Goal: Information Seeking & Learning: Understand process/instructions

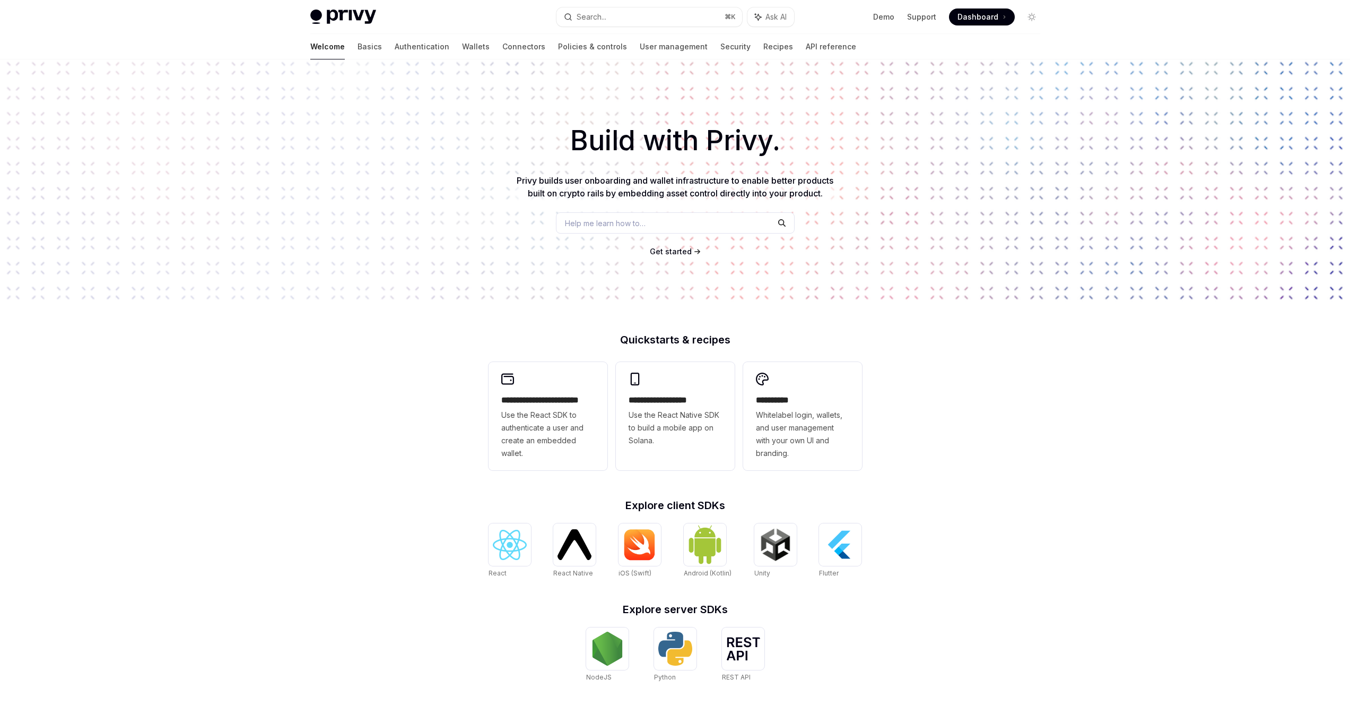
click at [782, 145] on h1 "Build with Privy." at bounding box center [675, 140] width 1316 height 41
click at [777, 143] on h1 "Build with Privy." at bounding box center [675, 140] width 1316 height 41
click at [775, 141] on h1 "Build with Privy." at bounding box center [675, 140] width 1316 height 41
click at [790, 138] on h1 "Build with Privy." at bounding box center [675, 140] width 1316 height 41
click at [763, 47] on link "Recipes" at bounding box center [778, 46] width 30 height 25
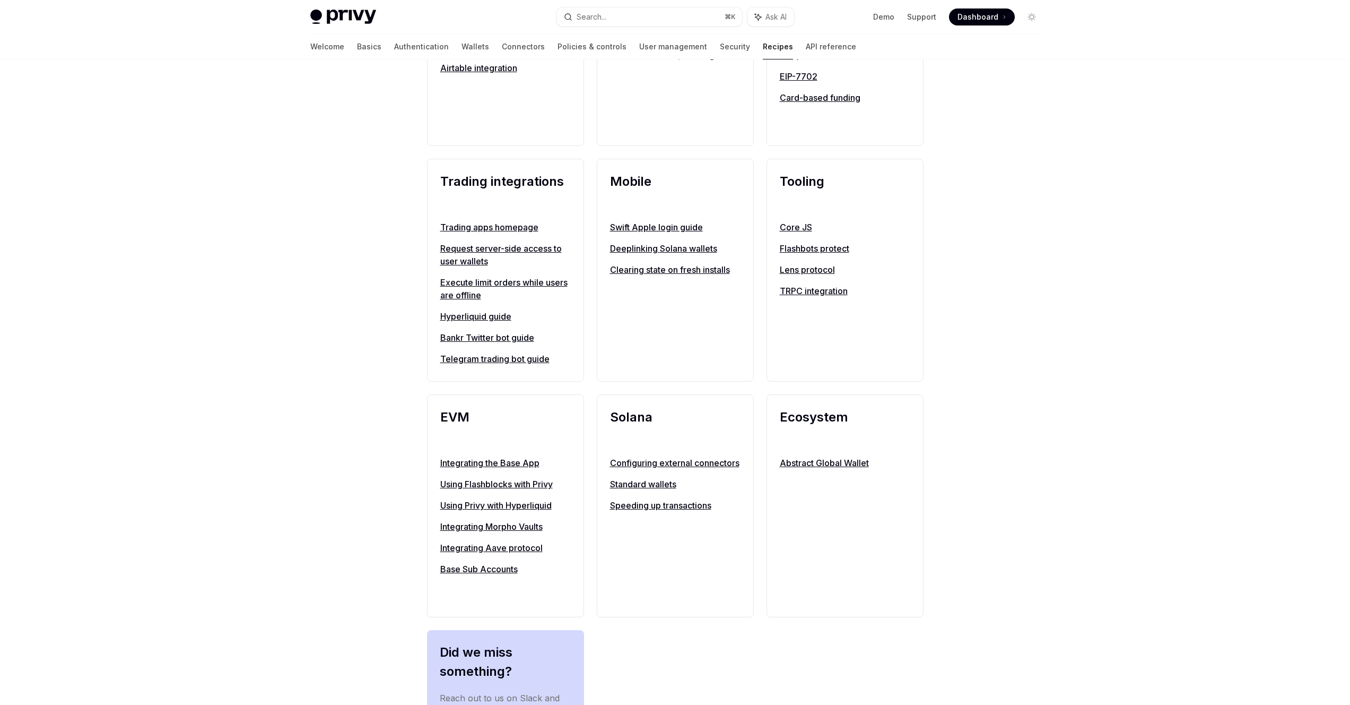
scroll to position [802, 0]
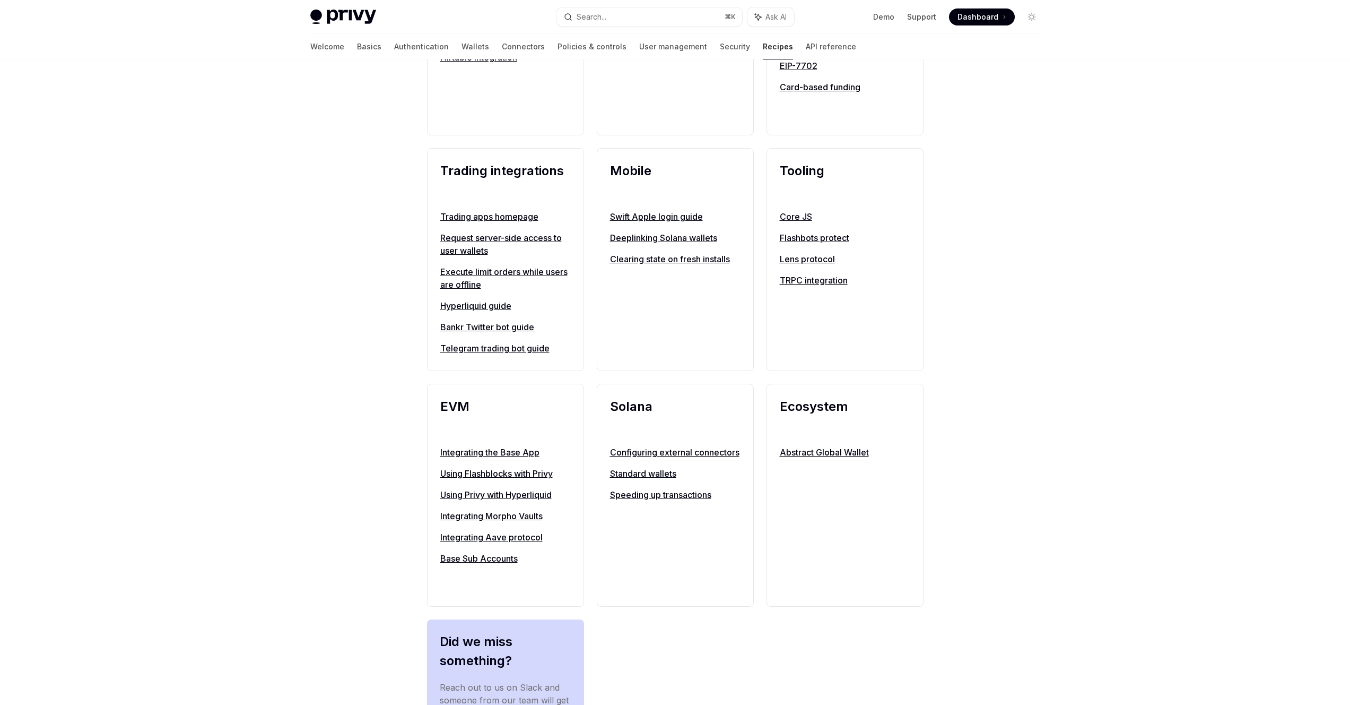
click at [514, 403] on h2 "EVM" at bounding box center [505, 416] width 131 height 38
drag, startPoint x: 679, startPoint y: 401, endPoint x: 689, endPoint y: 399, distance: 10.2
click at [680, 401] on h2 "Solana" at bounding box center [675, 416] width 131 height 38
click at [869, 404] on h2 "Ecosystem" at bounding box center [845, 416] width 131 height 38
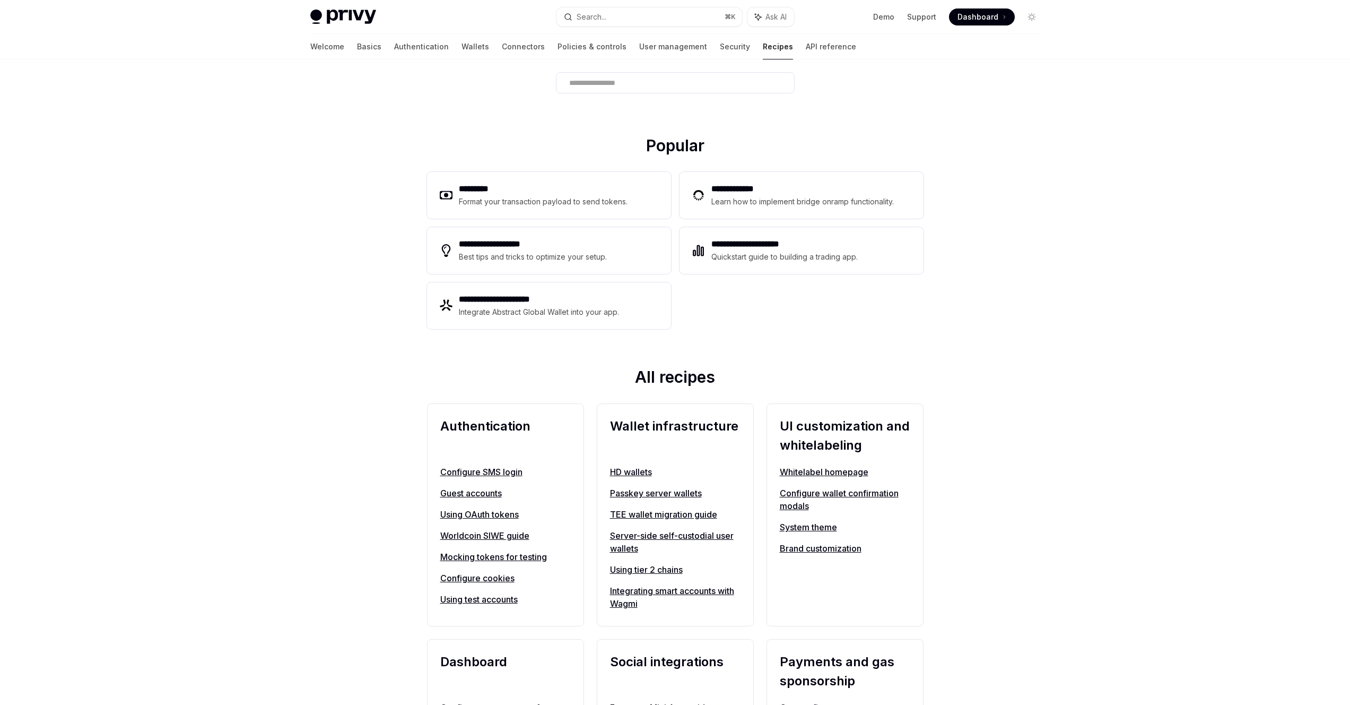
scroll to position [73, 0]
click at [744, 378] on h2 "All recipes" at bounding box center [675, 380] width 497 height 23
click at [623, 382] on h2 "All recipes" at bounding box center [675, 380] width 497 height 23
click at [732, 384] on h2 "All recipes" at bounding box center [675, 380] width 497 height 23
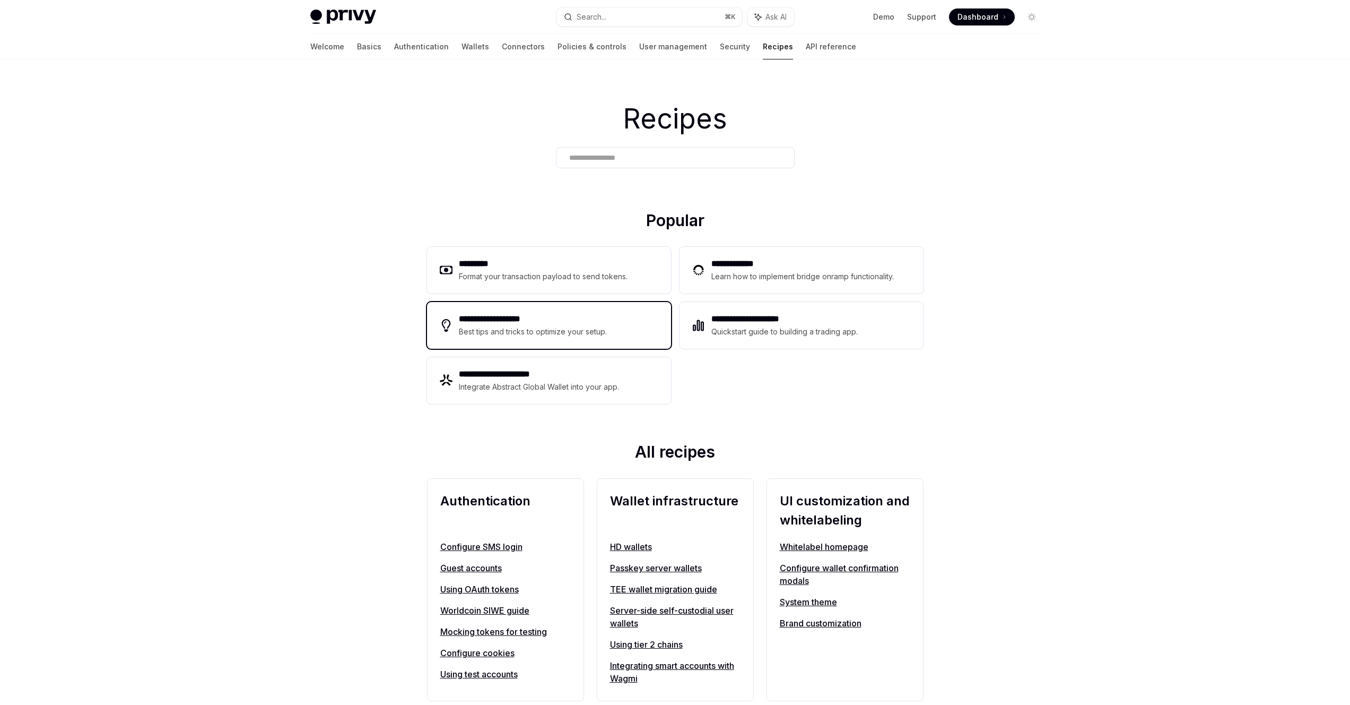
scroll to position [0, 0]
click at [728, 221] on h2 "Popular" at bounding box center [675, 222] width 497 height 23
click at [357, 45] on link "Basics" at bounding box center [369, 46] width 24 height 25
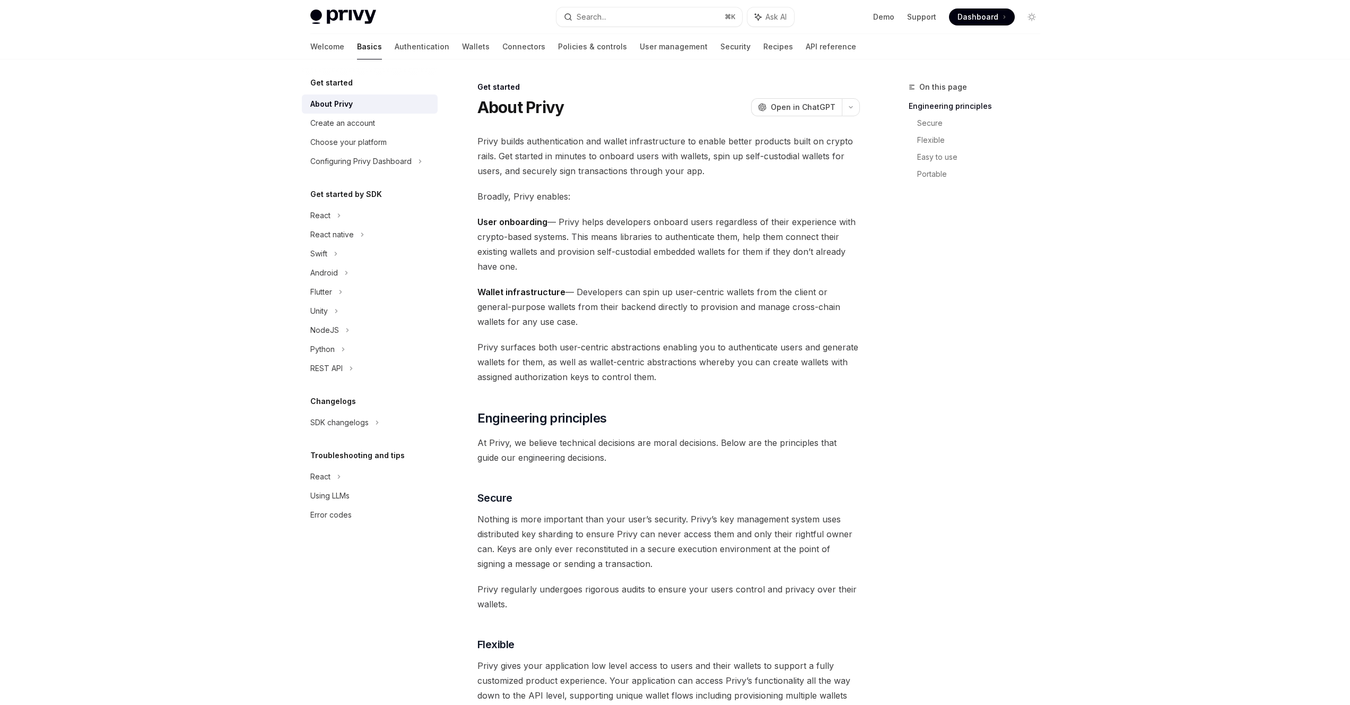
click at [333, 18] on img at bounding box center [343, 17] width 66 height 15
type textarea "*"
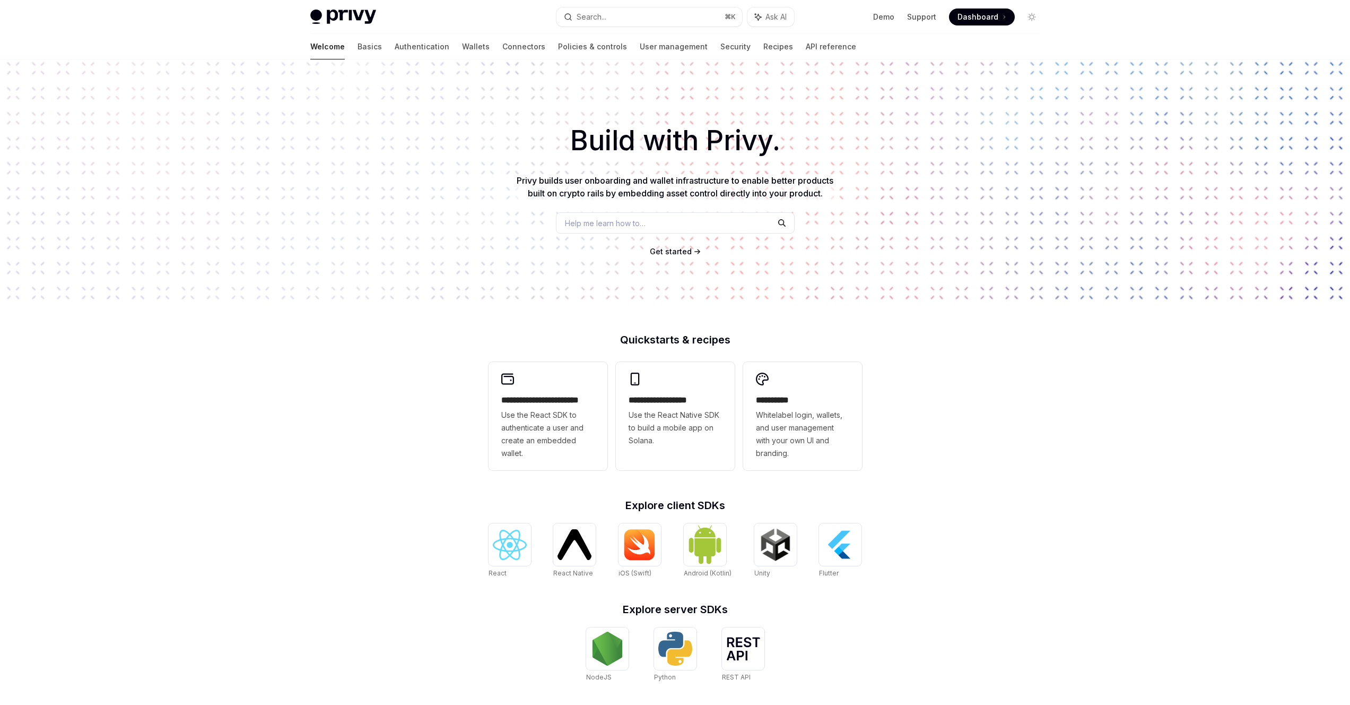
drag, startPoint x: 834, startPoint y: 191, endPoint x: 820, endPoint y: 193, distance: 14.0
click at [834, 191] on p "Privy builds user onboarding and wallet infrastructure to enable better product…" at bounding box center [675, 186] width 323 height 25
click at [823, 193] on span "Privy builds user onboarding and wallet infrastructure to enable better product…" at bounding box center [675, 186] width 317 height 23
click at [835, 194] on p "Privy builds user onboarding and wallet infrastructure to enable better product…" at bounding box center [675, 186] width 323 height 25
click at [684, 254] on span "Get started" at bounding box center [671, 251] width 42 height 9
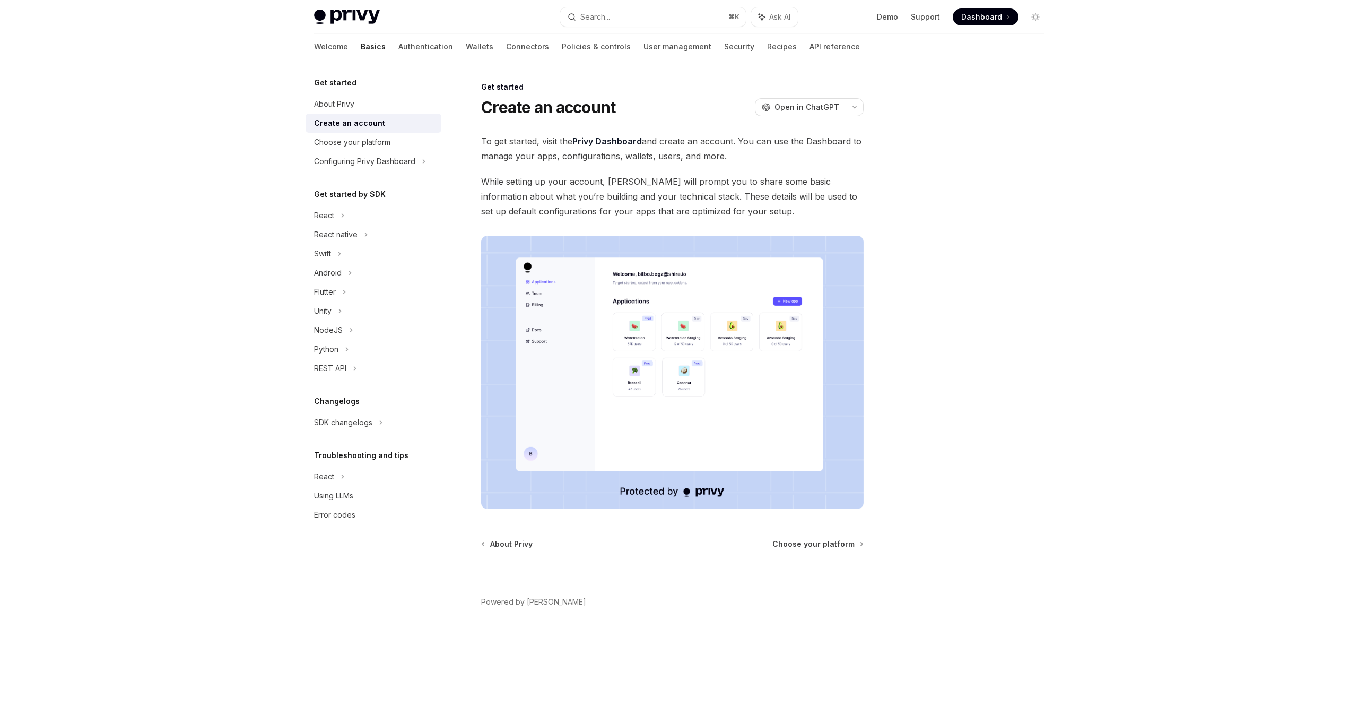
click at [765, 216] on span "While setting up your account, Privy will prompt you to share some basic inform…" at bounding box center [672, 196] width 383 height 45
click at [692, 338] on img at bounding box center [672, 372] width 383 height 273
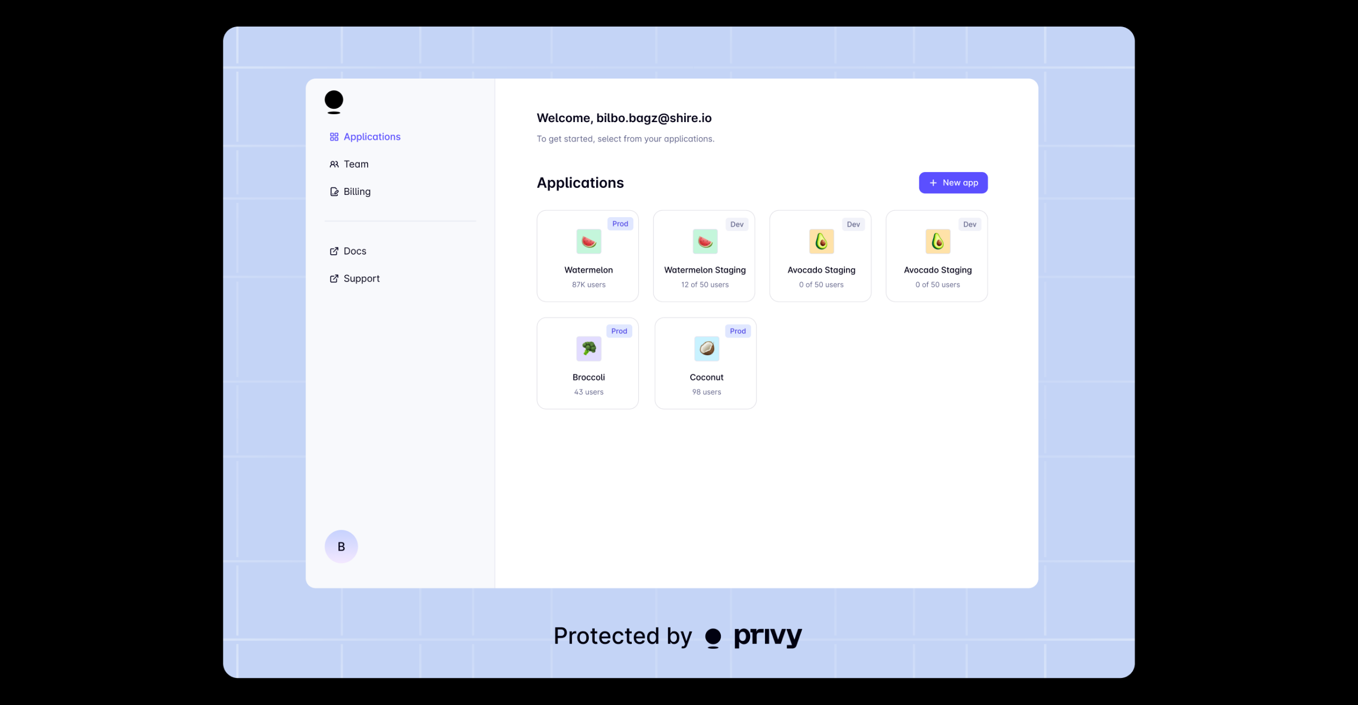
click at [690, 325] on img at bounding box center [678, 353] width 911 height 652
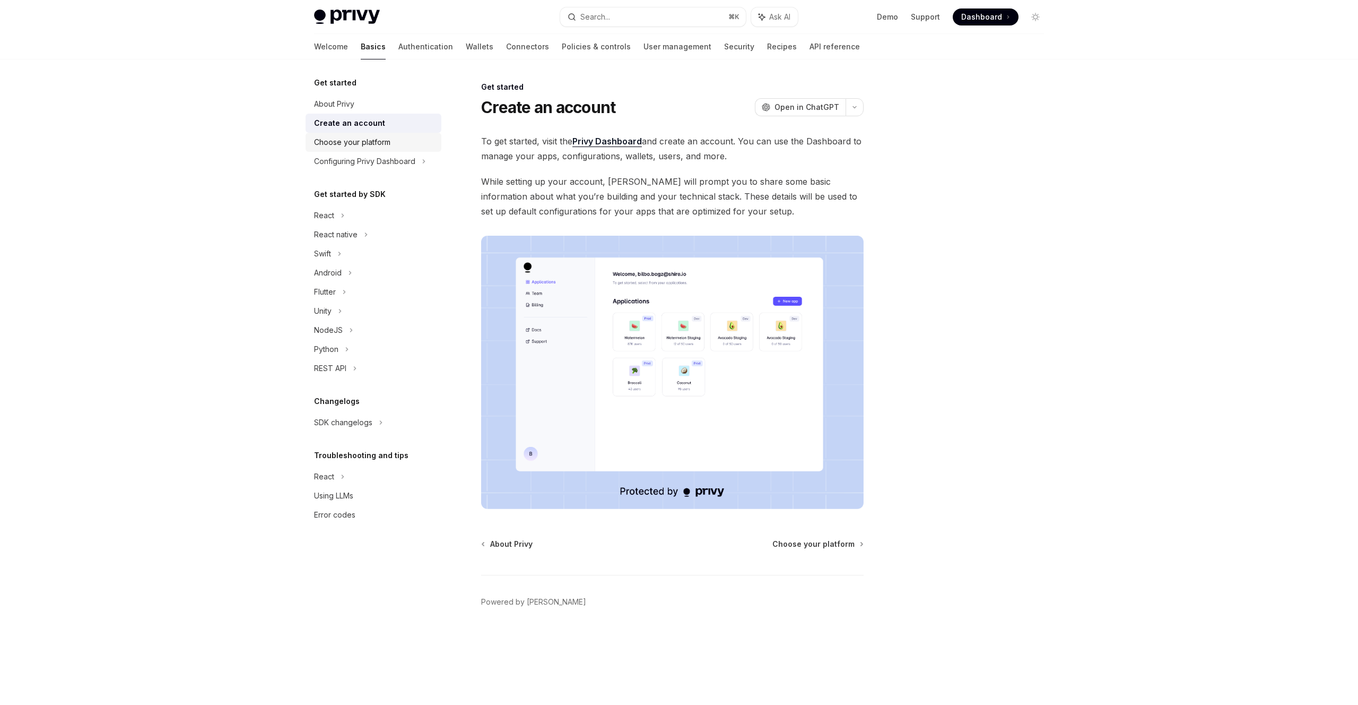
click at [369, 149] on link "Choose your platform" at bounding box center [374, 142] width 136 height 19
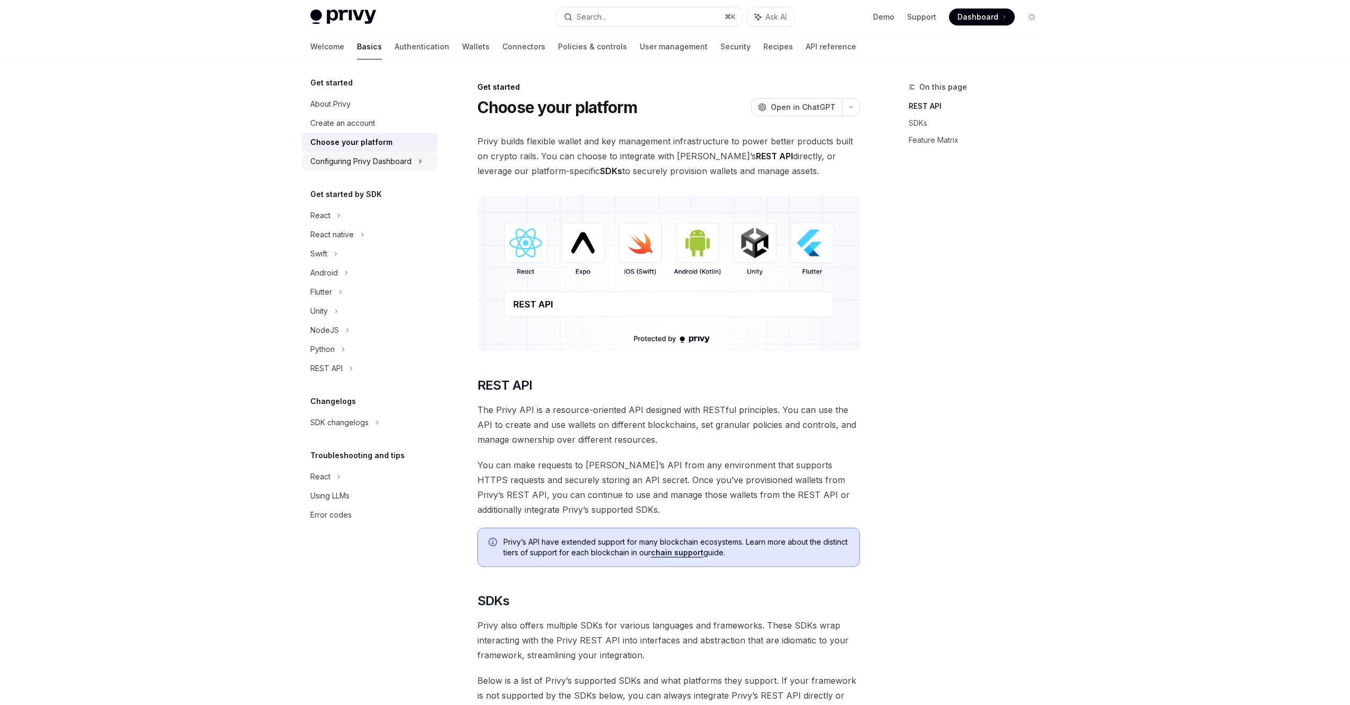
click at [367, 167] on div "Configuring Privy Dashboard" at bounding box center [360, 161] width 101 height 13
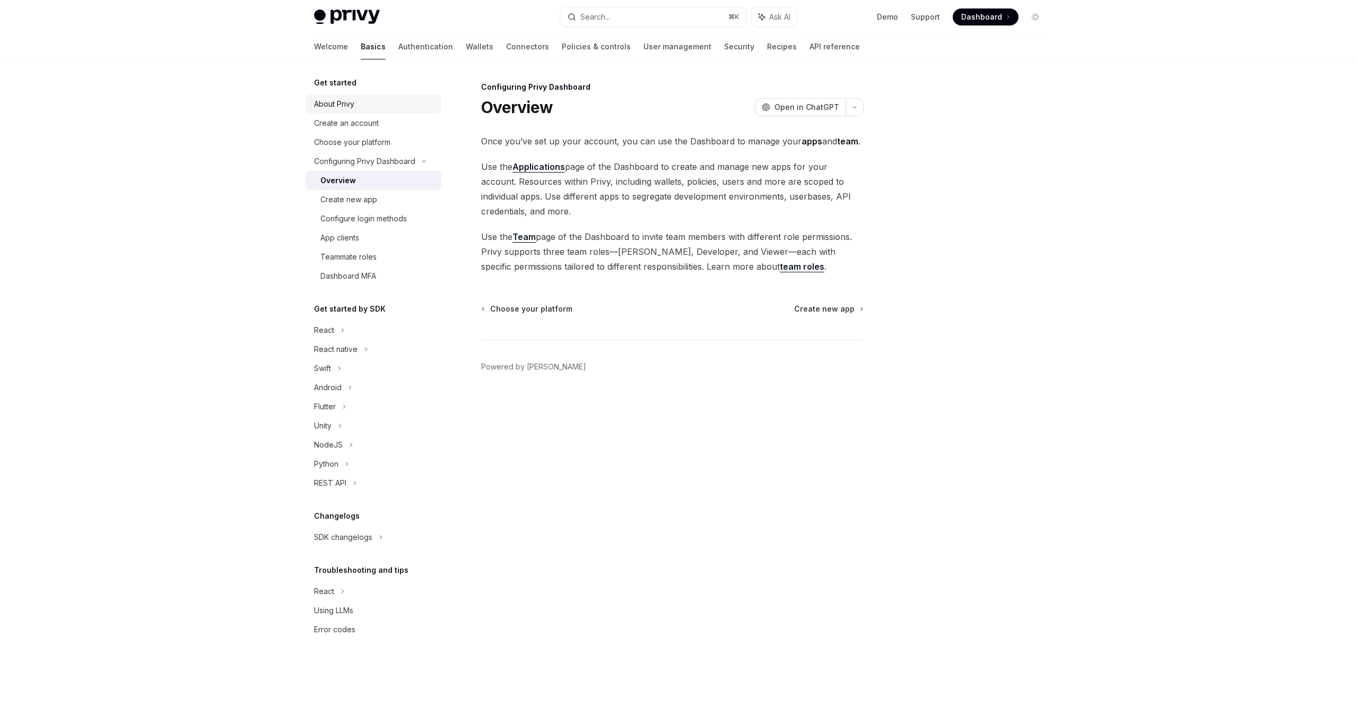
click at [344, 99] on div "About Privy" at bounding box center [334, 104] width 40 height 13
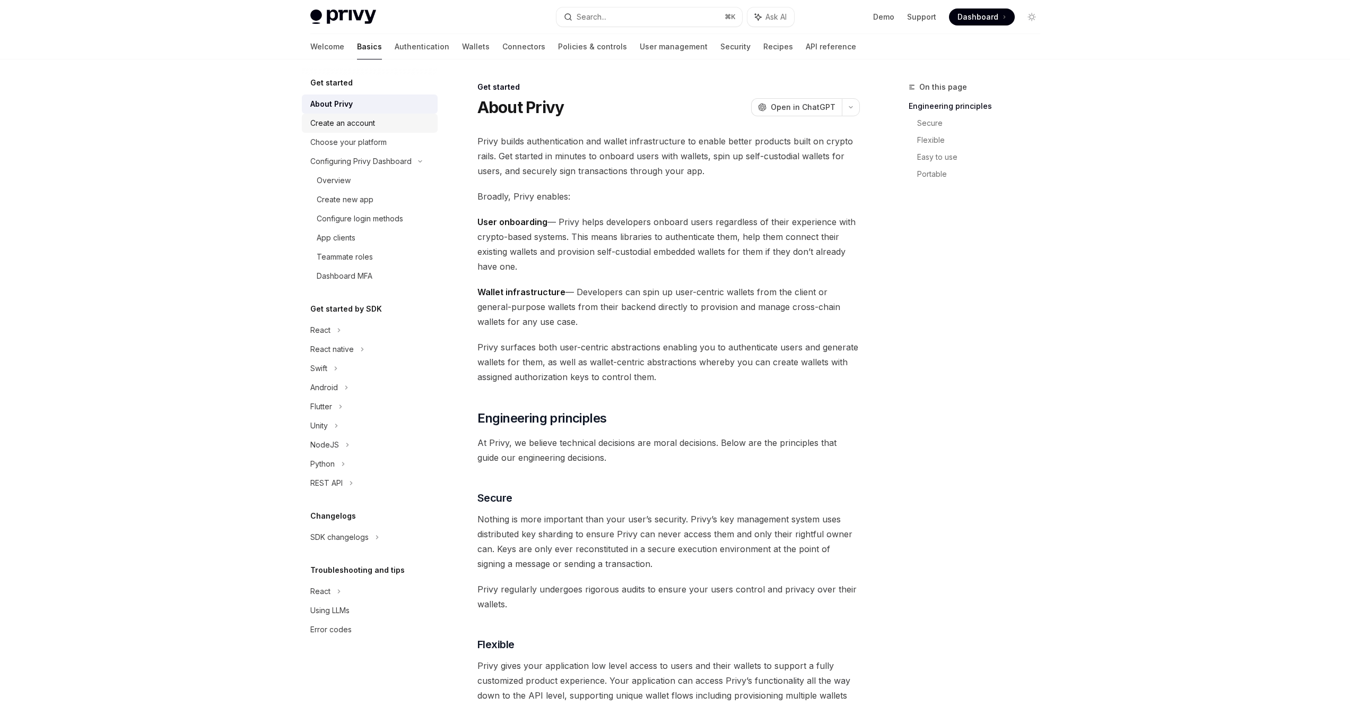
click at [341, 122] on div "Create an account" at bounding box center [342, 123] width 65 height 13
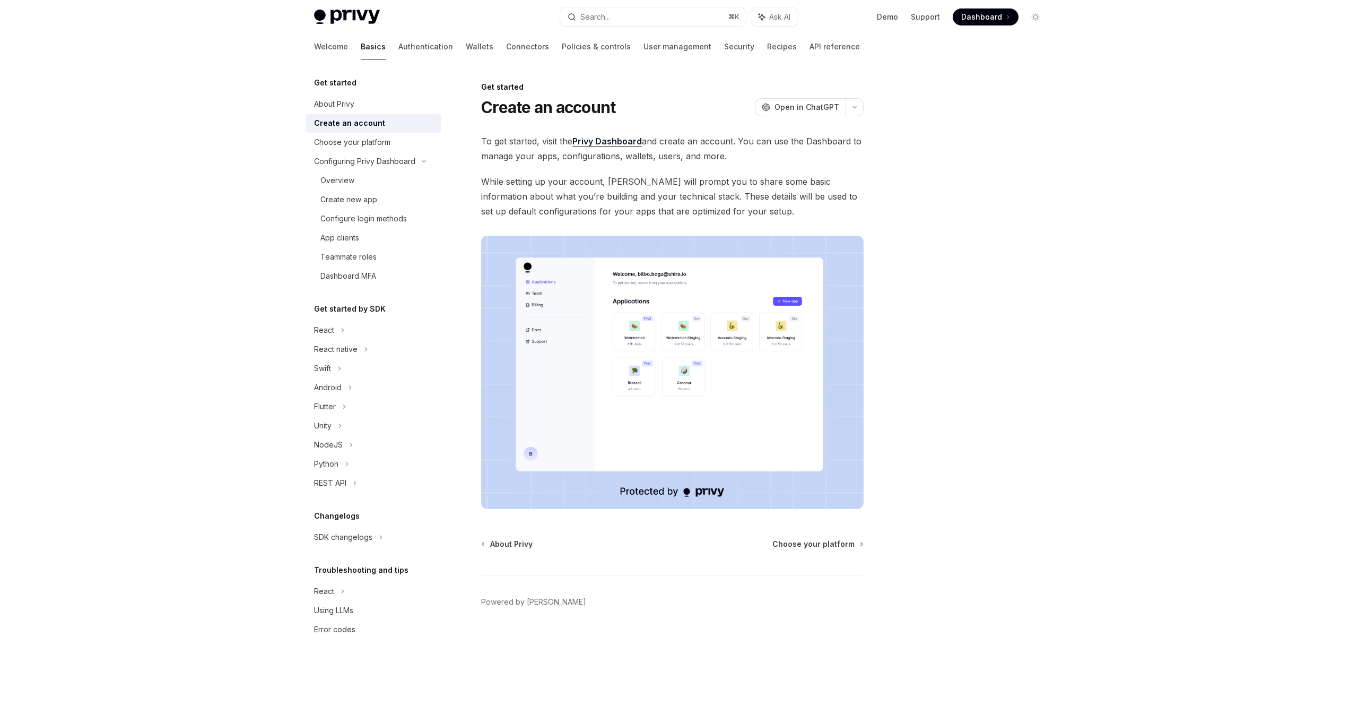
click at [740, 147] on span "To get started, visit the Privy Dashboard and create an account. You can use th…" at bounding box center [672, 149] width 383 height 30
click at [724, 155] on span "To get started, visit the Privy Dashboard and create an account. You can use th…" at bounding box center [672, 149] width 383 height 30
click at [720, 157] on span "To get started, visit the Privy Dashboard and create an account. You can use th…" at bounding box center [672, 149] width 383 height 30
click at [726, 156] on span "To get started, visit the Privy Dashboard and create an account. You can use th…" at bounding box center [672, 149] width 383 height 30
click at [728, 156] on span "To get started, visit the Privy Dashboard and create an account. You can use th…" at bounding box center [672, 149] width 383 height 30
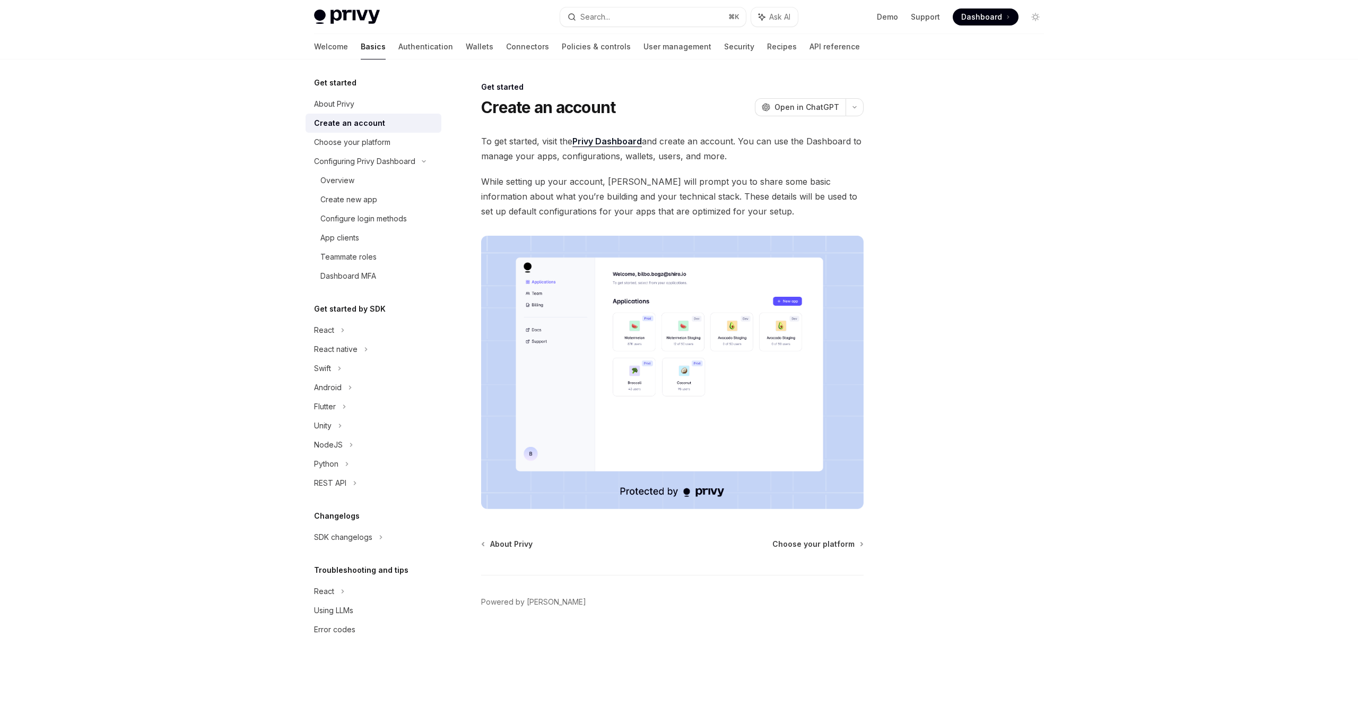
click at [728, 156] on span "To get started, visit the Privy Dashboard and create an account. You can use th…" at bounding box center [672, 149] width 383 height 30
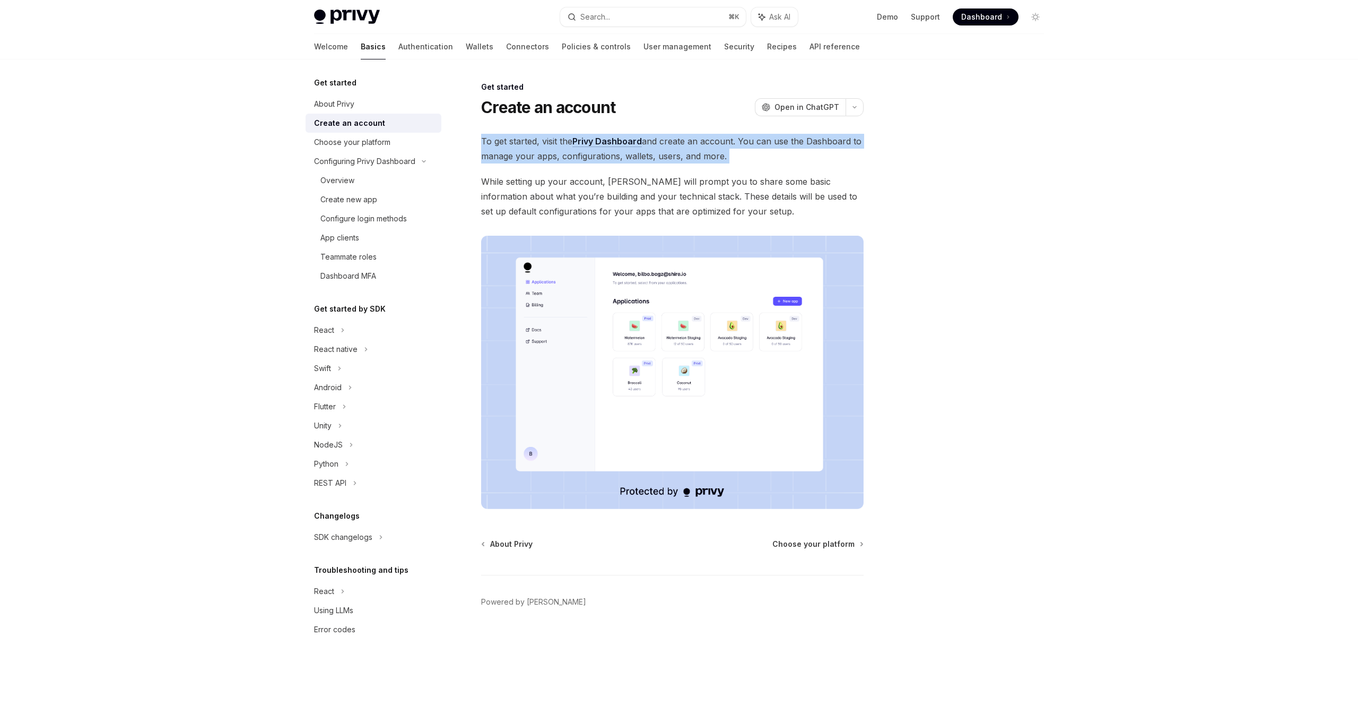
click at [728, 156] on span "To get started, visit the Privy Dashboard and create an account. You can use th…" at bounding box center [672, 149] width 383 height 30
click at [736, 154] on span "To get started, visit the Privy Dashboard and create an account. You can use th…" at bounding box center [672, 149] width 383 height 30
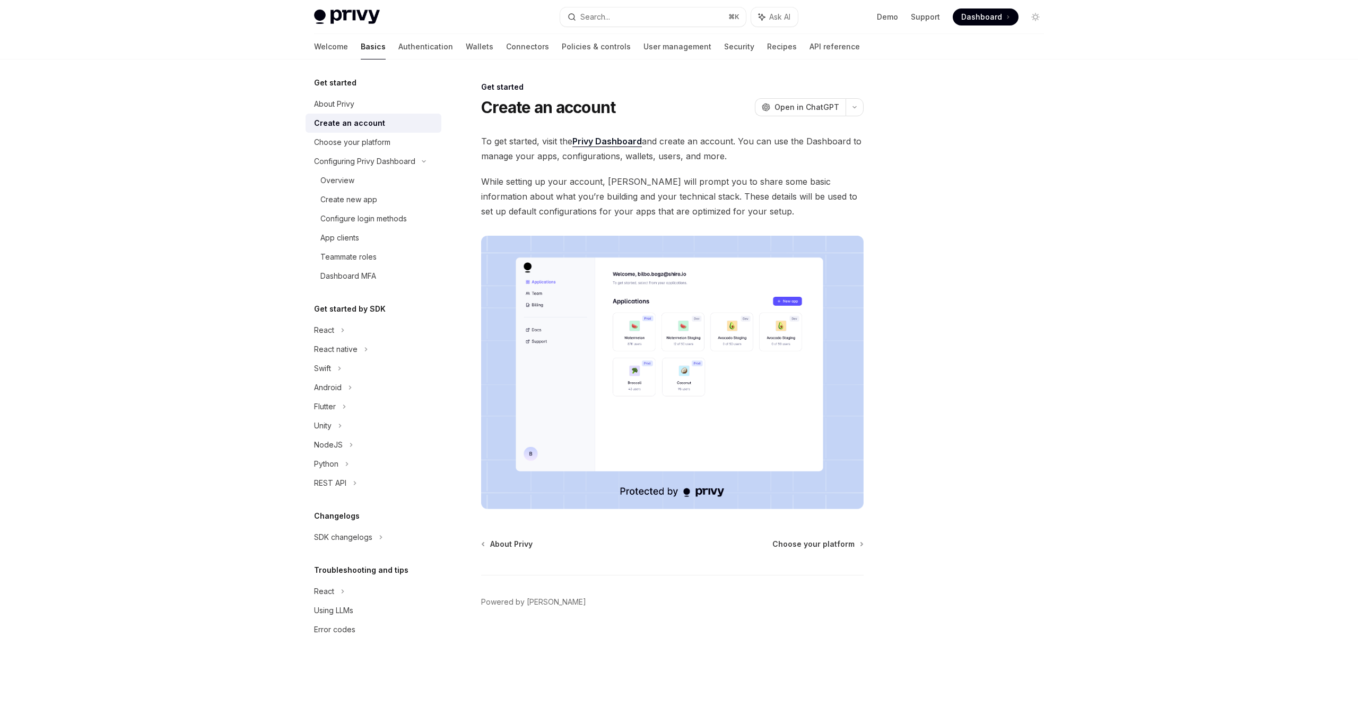
click at [731, 154] on span "To get started, visit the Privy Dashboard and create an account. You can use th…" at bounding box center [672, 149] width 383 height 30
click at [720, 155] on span "To get started, visit the Privy Dashboard and create an account. You can use th…" at bounding box center [672, 149] width 383 height 30
click at [727, 156] on span "To get started, visit the Privy Dashboard and create an account. You can use th…" at bounding box center [672, 149] width 383 height 30
click at [732, 212] on span "While setting up your account, Privy will prompt you to share some basic inform…" at bounding box center [672, 196] width 383 height 45
click at [728, 211] on span "While setting up your account, Privy will prompt you to share some basic inform…" at bounding box center [672, 196] width 383 height 45
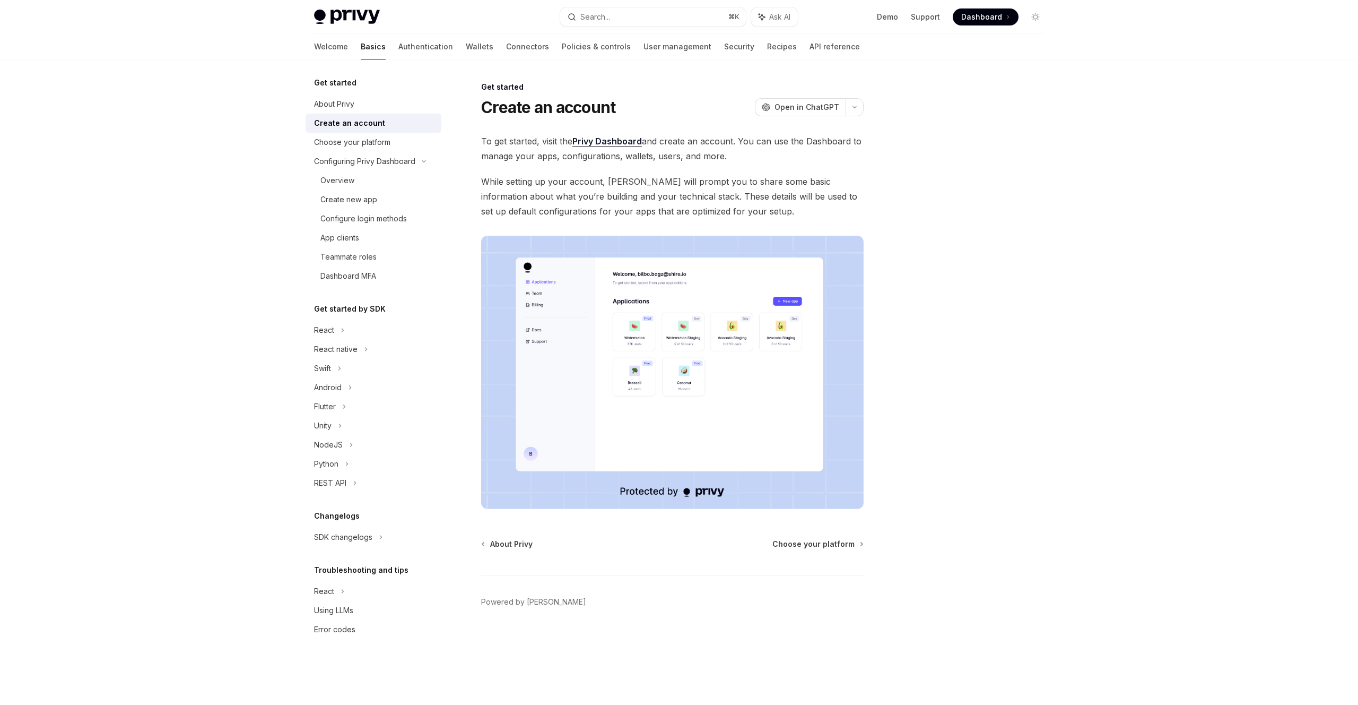
click at [734, 212] on span "While setting up your account, Privy will prompt you to share some basic inform…" at bounding box center [672, 196] width 383 height 45
click at [383, 146] on div "Choose your platform" at bounding box center [352, 142] width 76 height 13
type textarea "*"
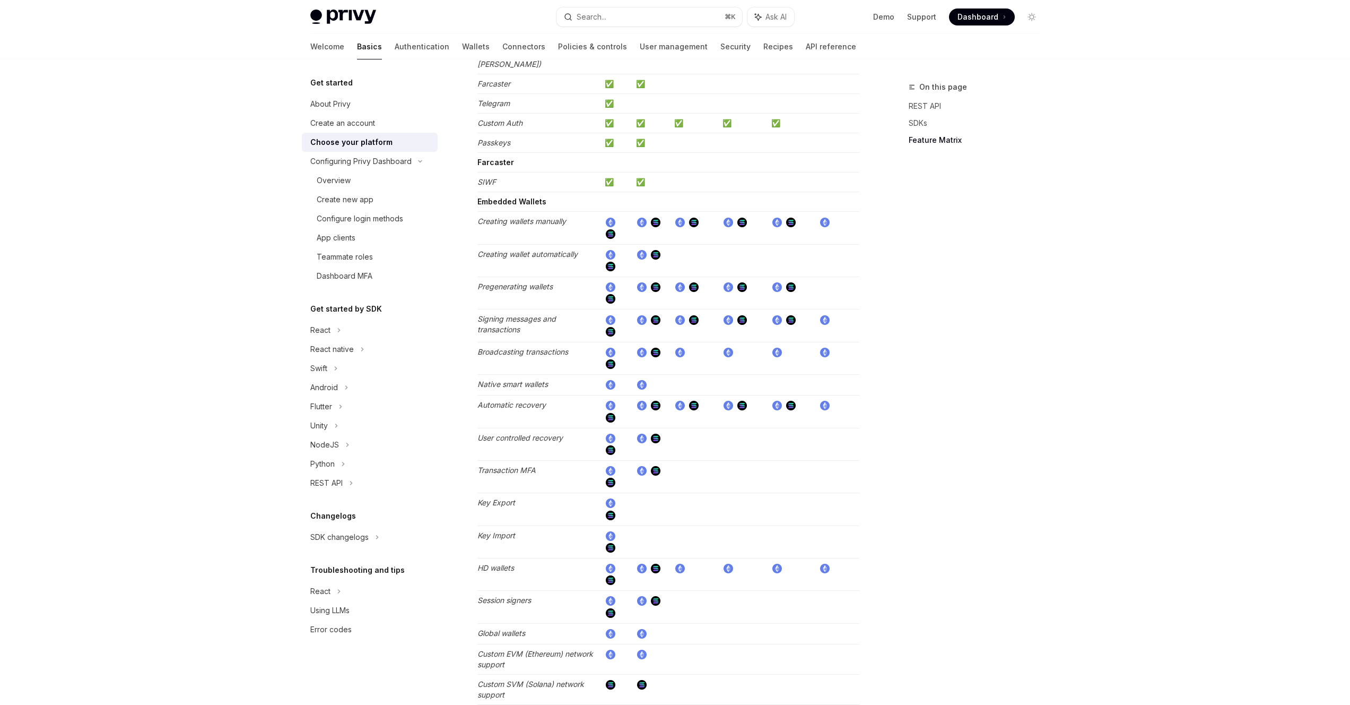
scroll to position [1213, 0]
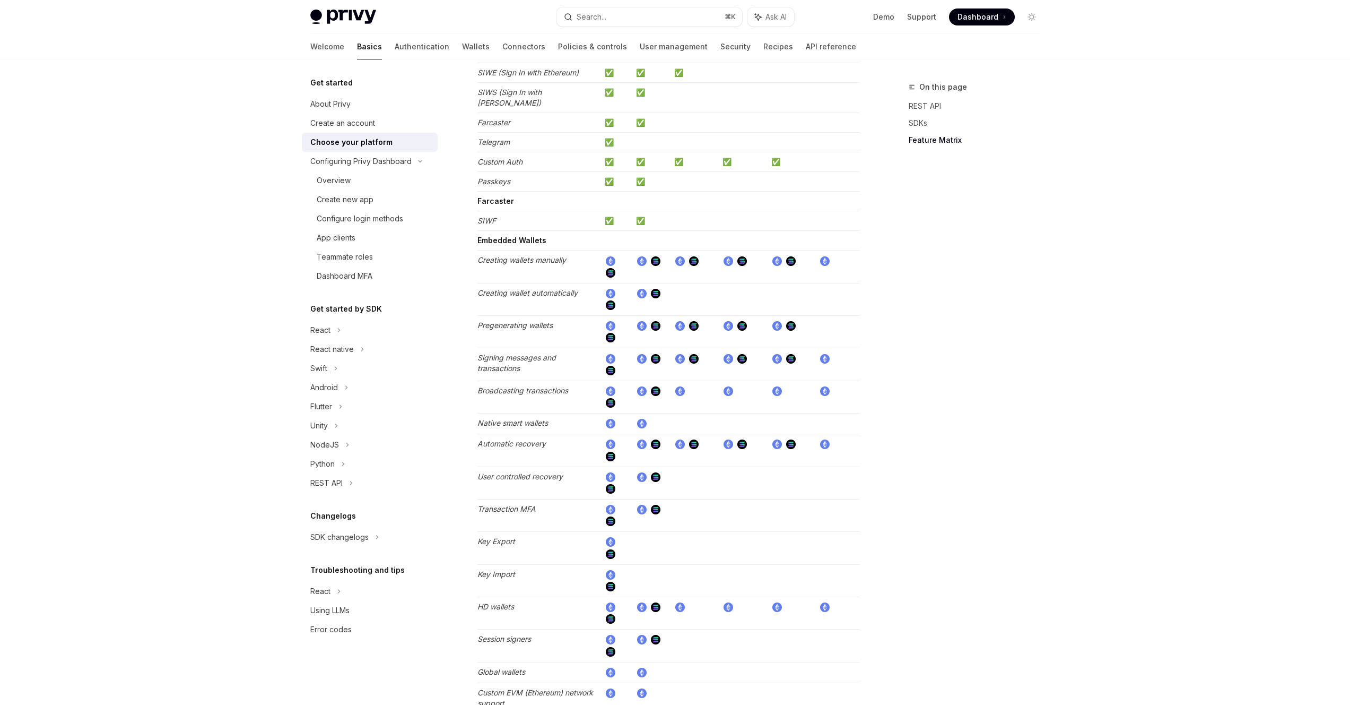
click at [568, 250] on td "Creating wallets manually" at bounding box center [538, 266] width 123 height 32
click at [579, 283] on td "Creating wallet automatically" at bounding box center [538, 299] width 123 height 32
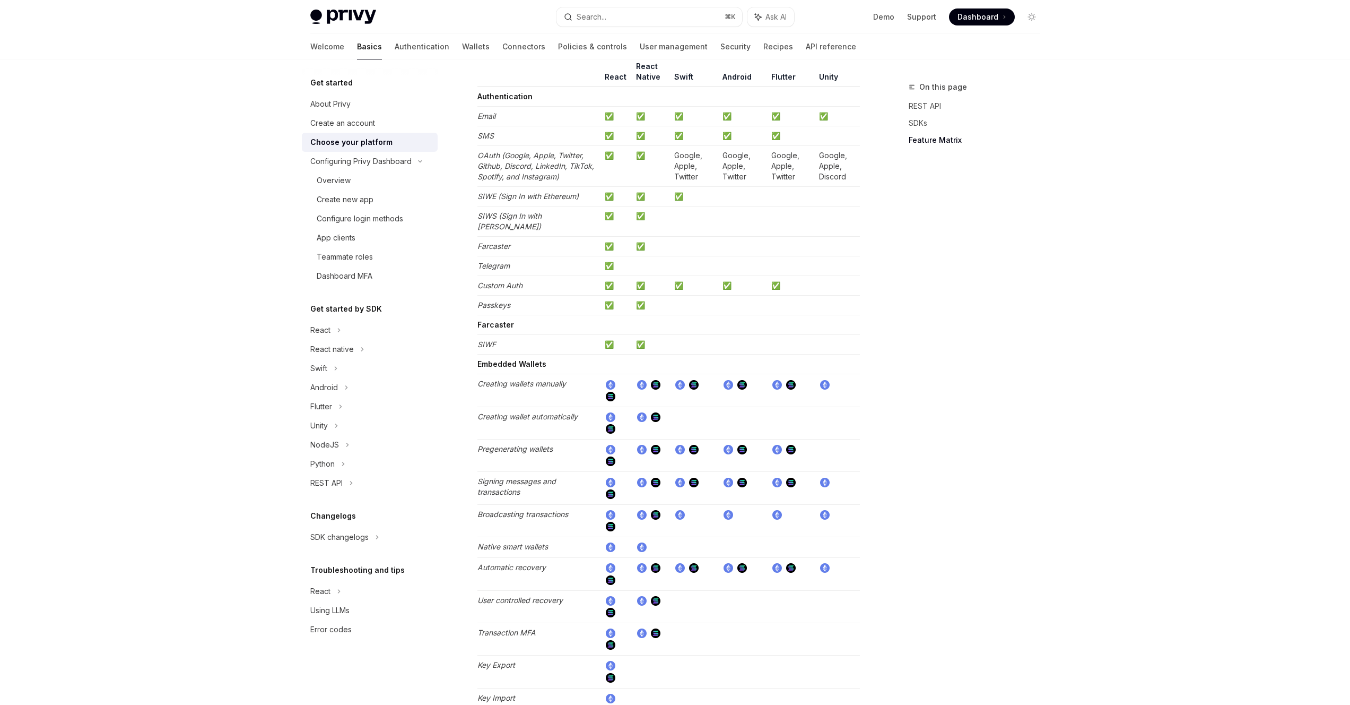
scroll to position [1054, 0]
